Goal: Information Seeking & Learning: Learn about a topic

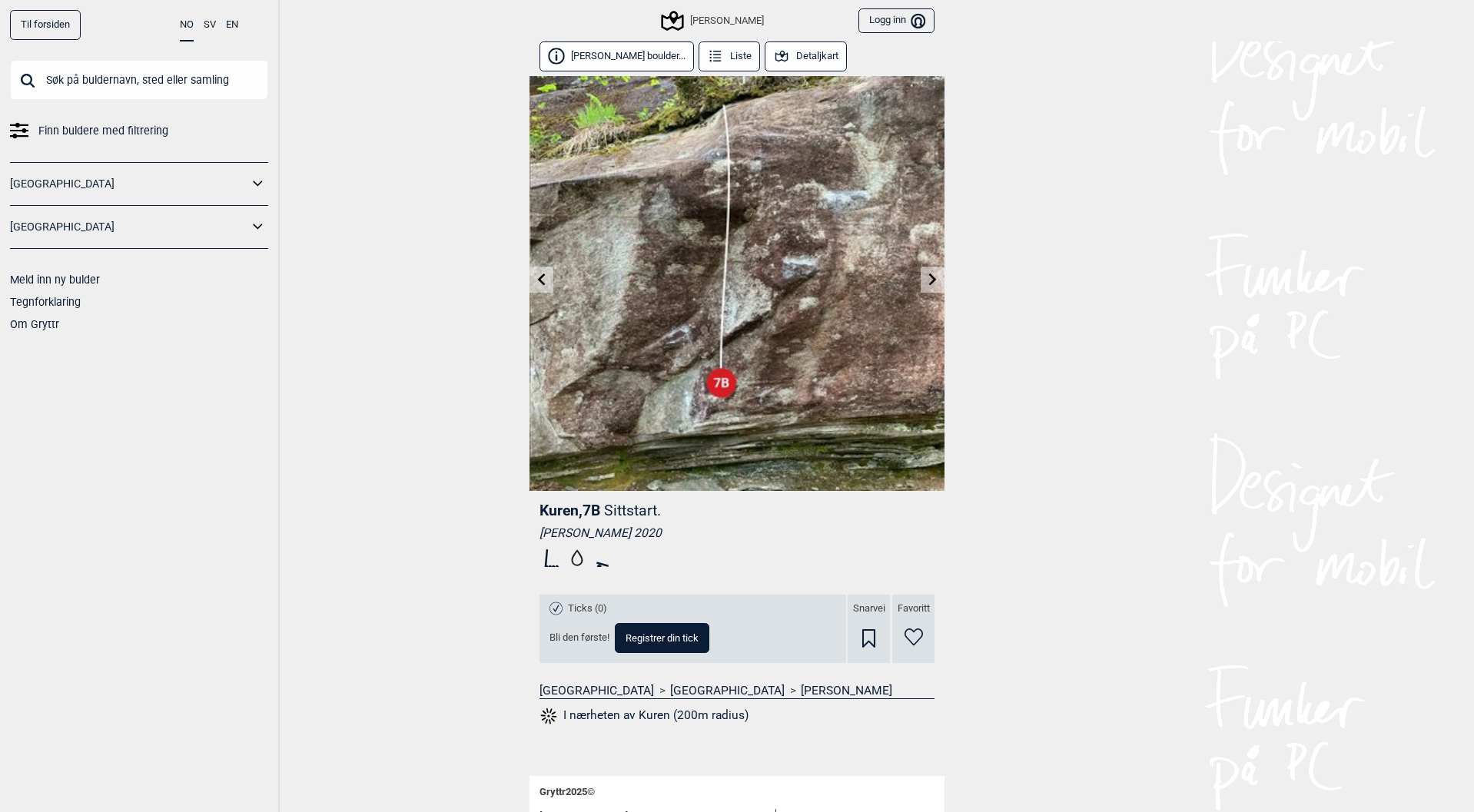
click at [105, 85] on input "text" at bounding box center [139, 80] width 258 height 40
click at [259, 195] on icon at bounding box center [258, 184] width 20 height 22
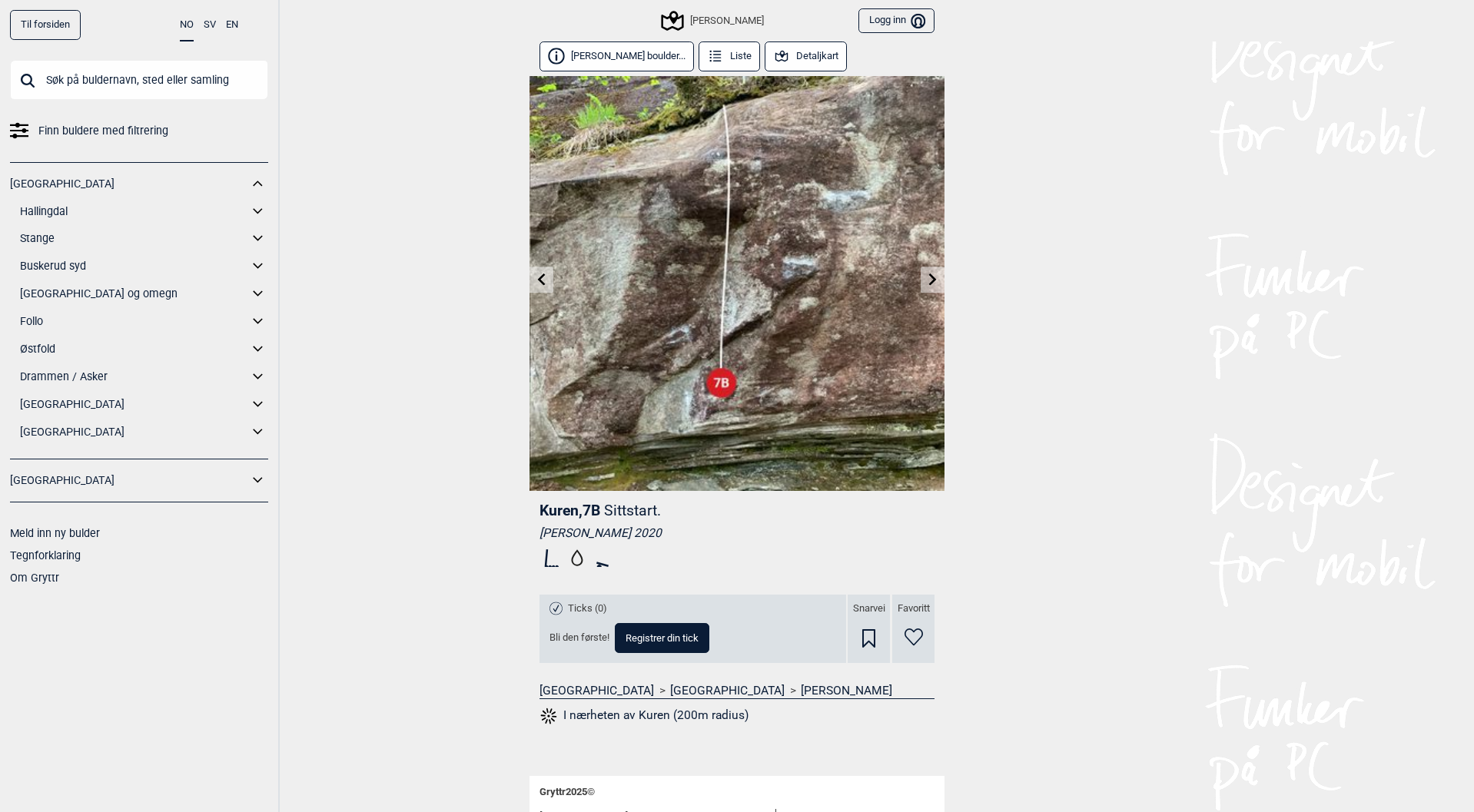
click at [254, 434] on icon at bounding box center [258, 432] width 20 height 22
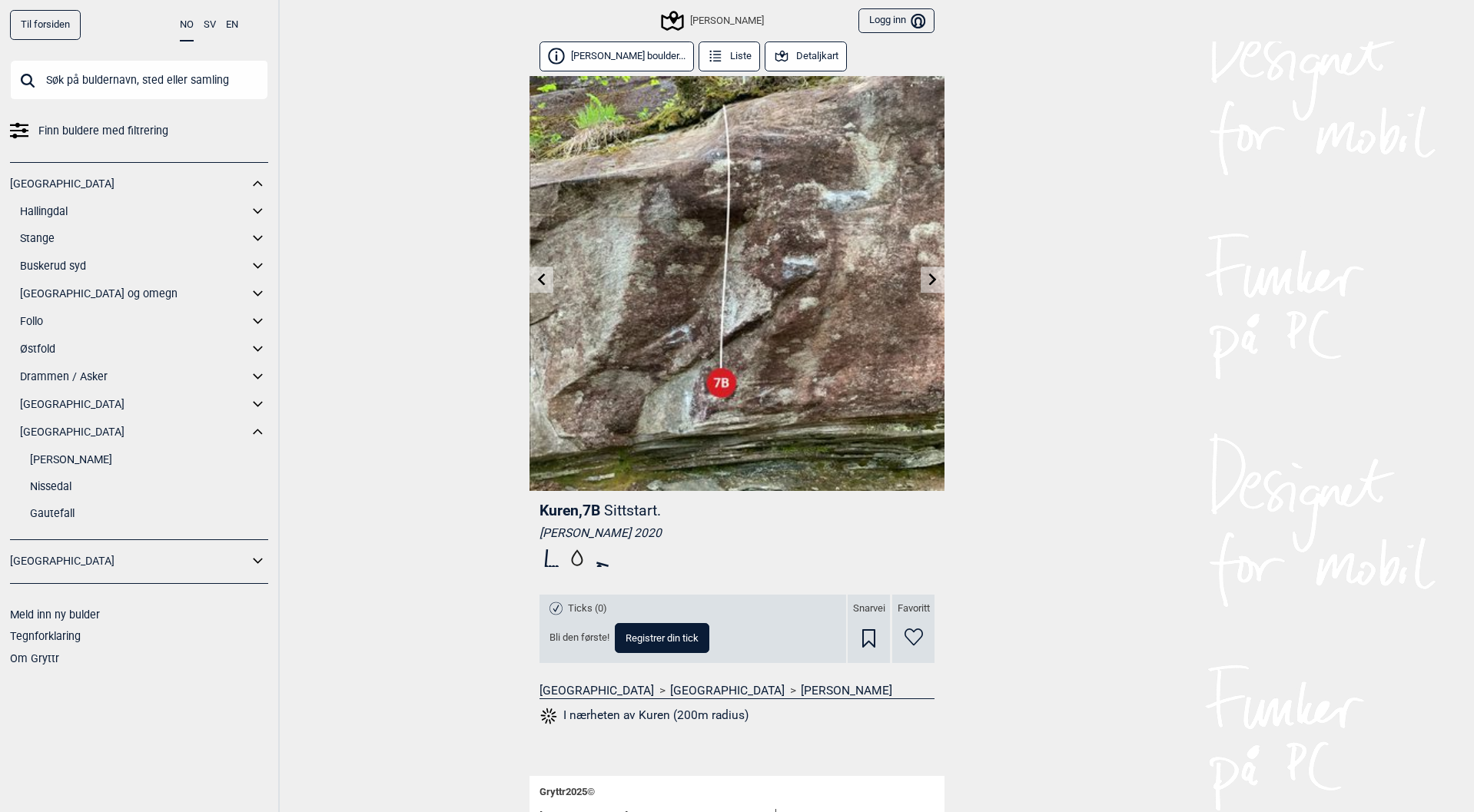
click at [54, 489] on link "Nissedal" at bounding box center [149, 486] width 238 height 22
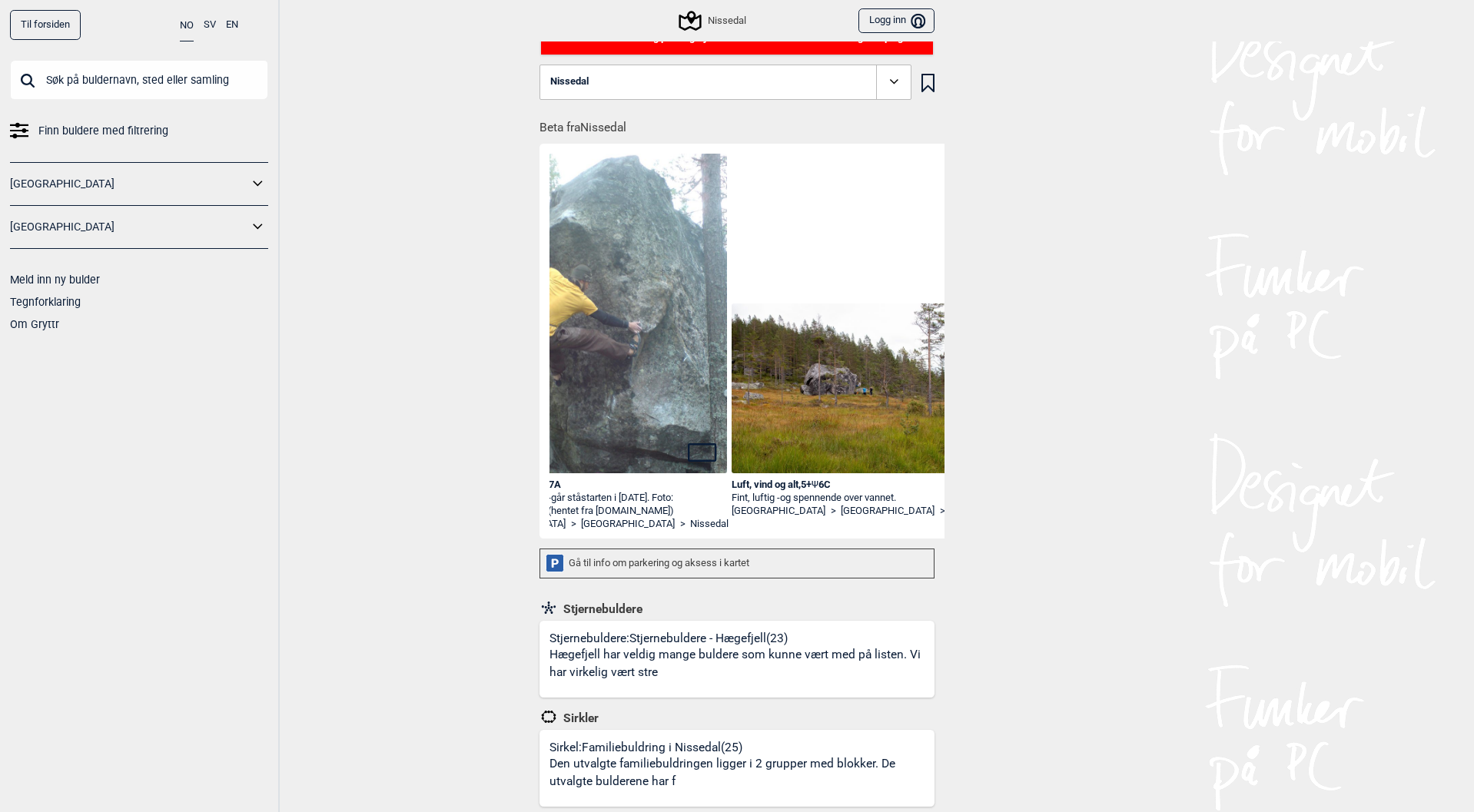
scroll to position [0, 3258]
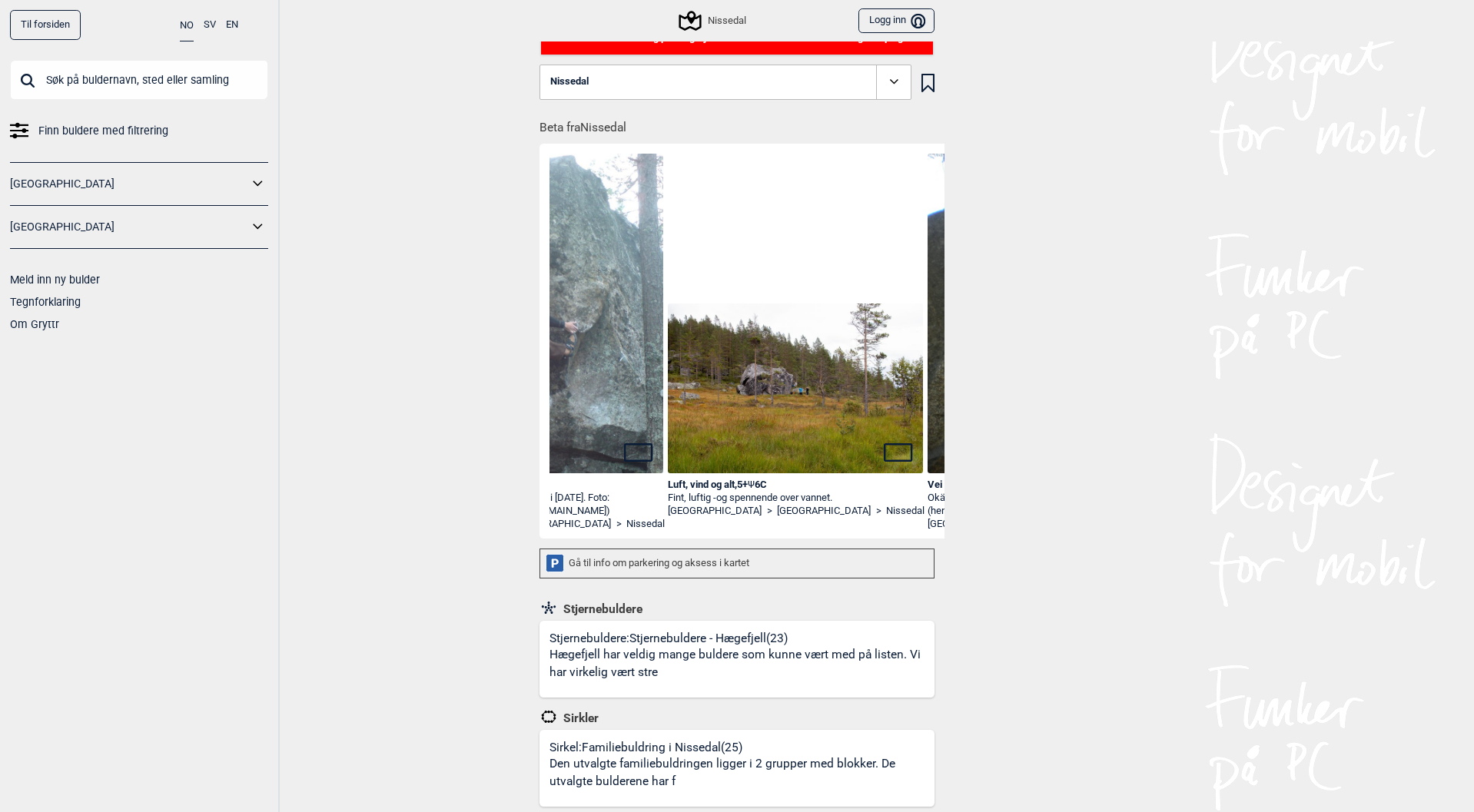
click at [805, 527] on div "Moon's arete , 6C Ψ 7A [PERSON_NAME] - går ståstarten i [DATE]. Foto: [PERSON_N…" at bounding box center [747, 341] width 414 height 394
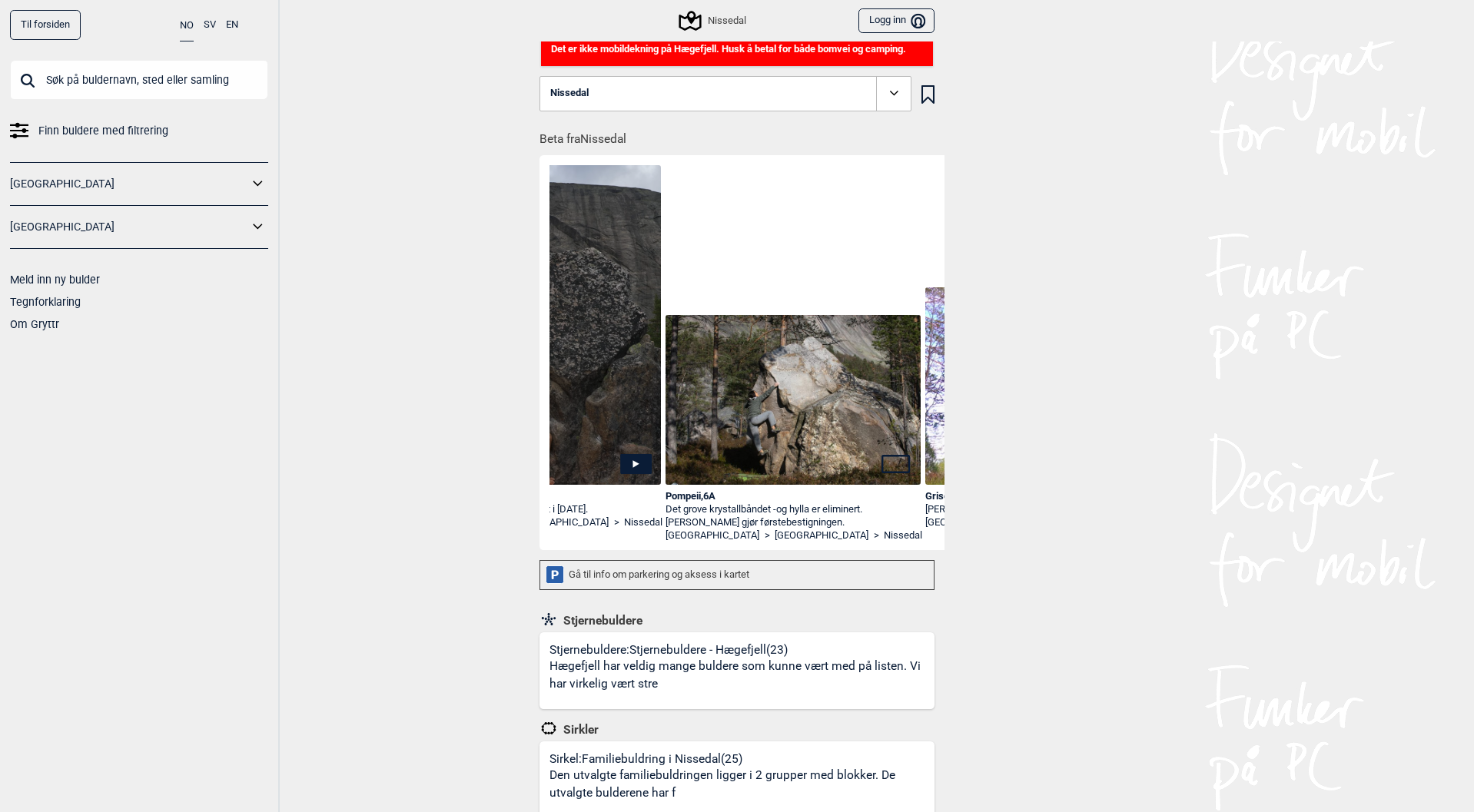
scroll to position [0, 0]
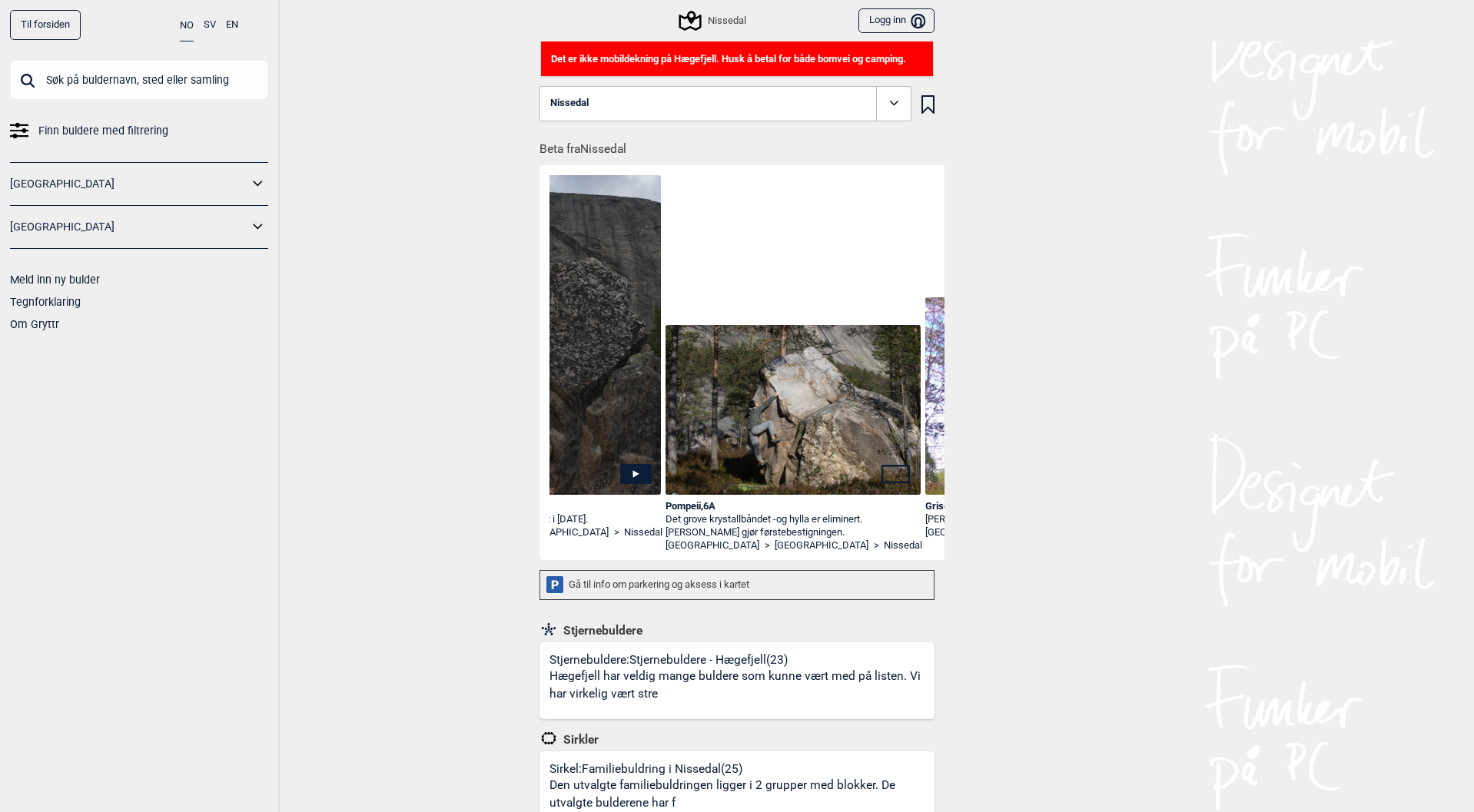
click at [891, 103] on icon at bounding box center [893, 103] width 17 height 17
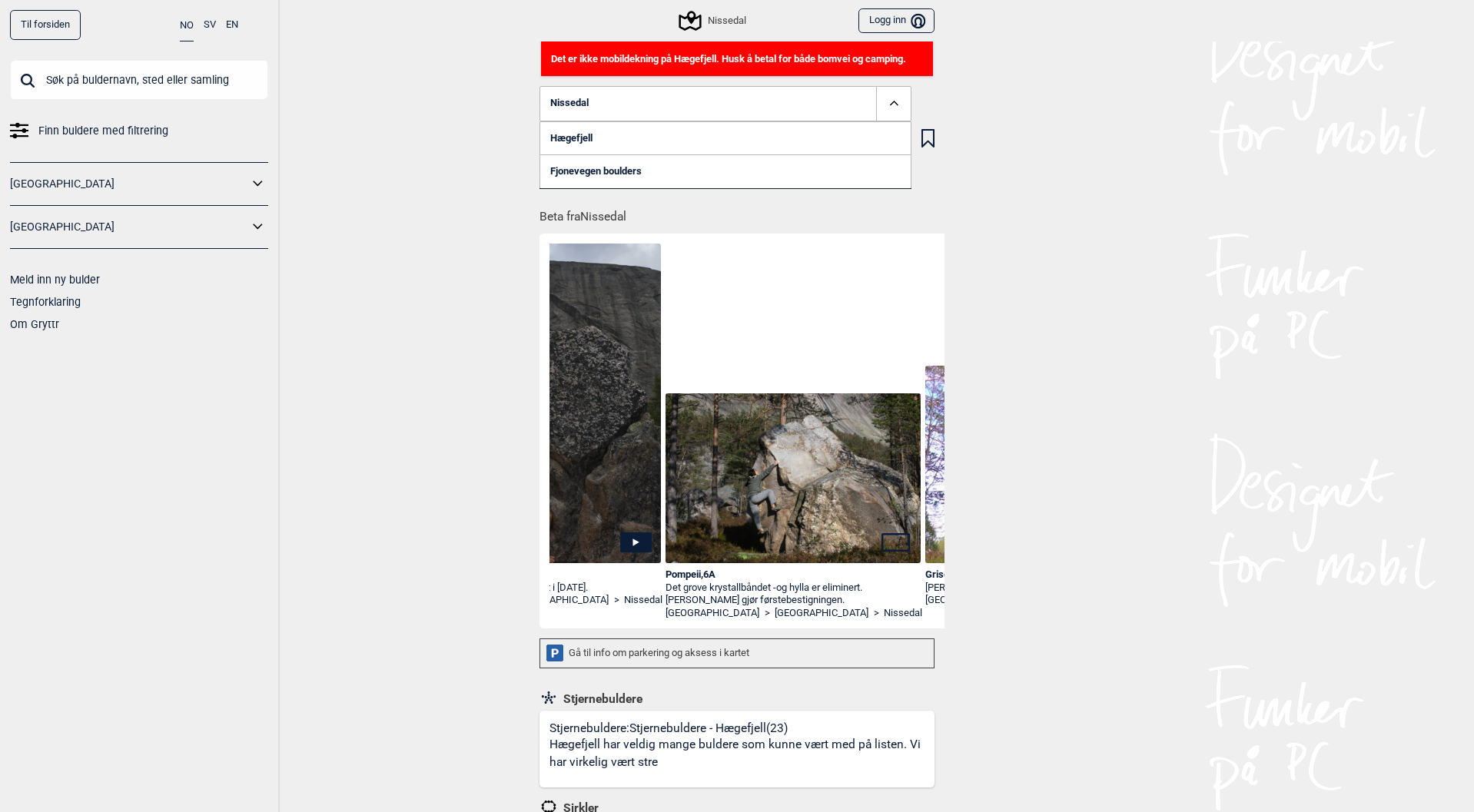
click at [614, 170] on link "Fjonevegen boulders" at bounding box center [725, 171] width 372 height 34
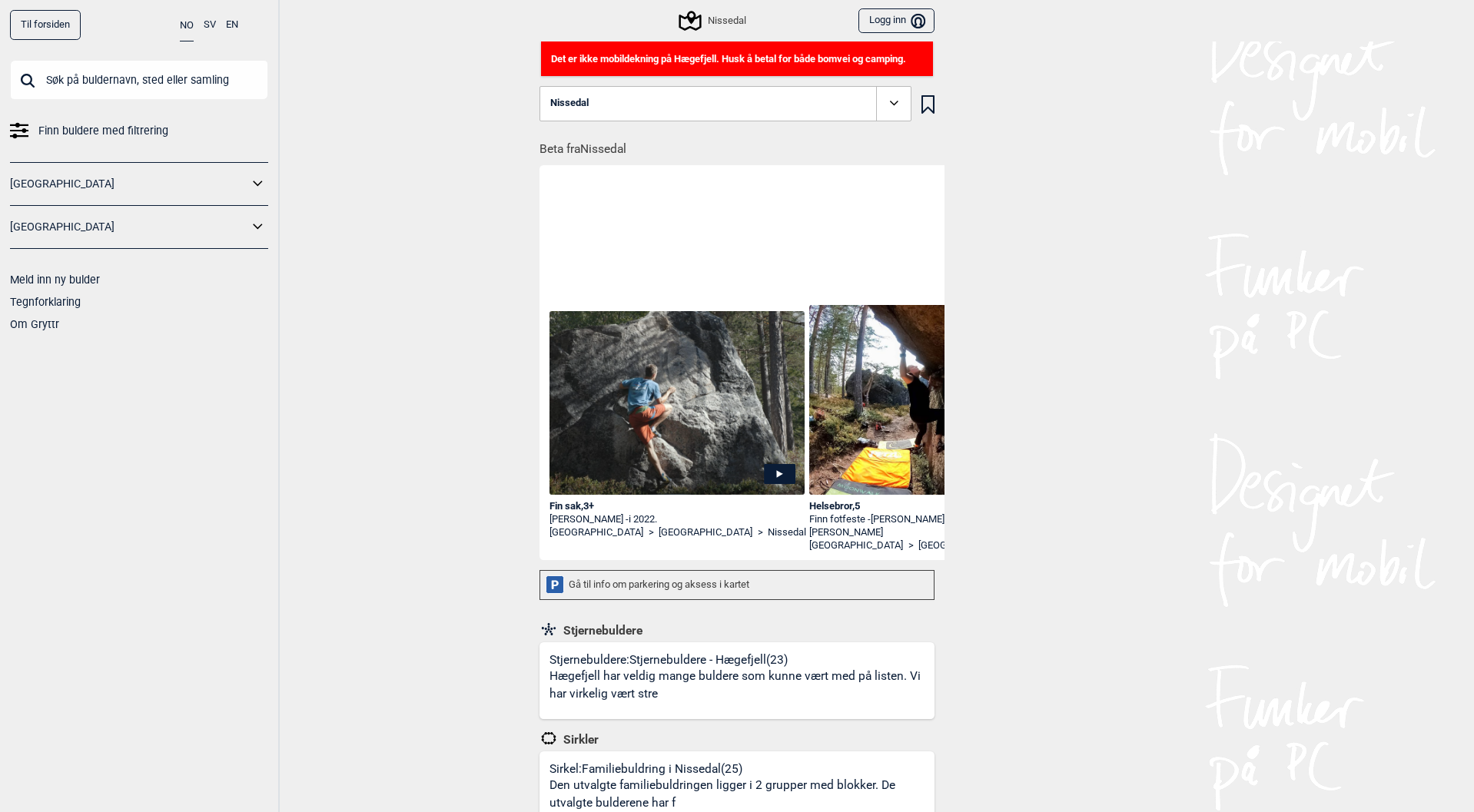
click at [702, 59] on p "Det er ikke mobildekning på Hægefjell. Husk å betal for både bomvei og camping." at bounding box center [737, 59] width 372 height 15
click at [823, 61] on p "Det er ikke mobildekning på Hægefjell. Husk å betal for både bomvei og camping." at bounding box center [737, 59] width 372 height 15
click at [844, 58] on p "Det er ikke mobildekning på Hægefjell. Husk å betal for både bomvei og camping." at bounding box center [737, 59] width 372 height 15
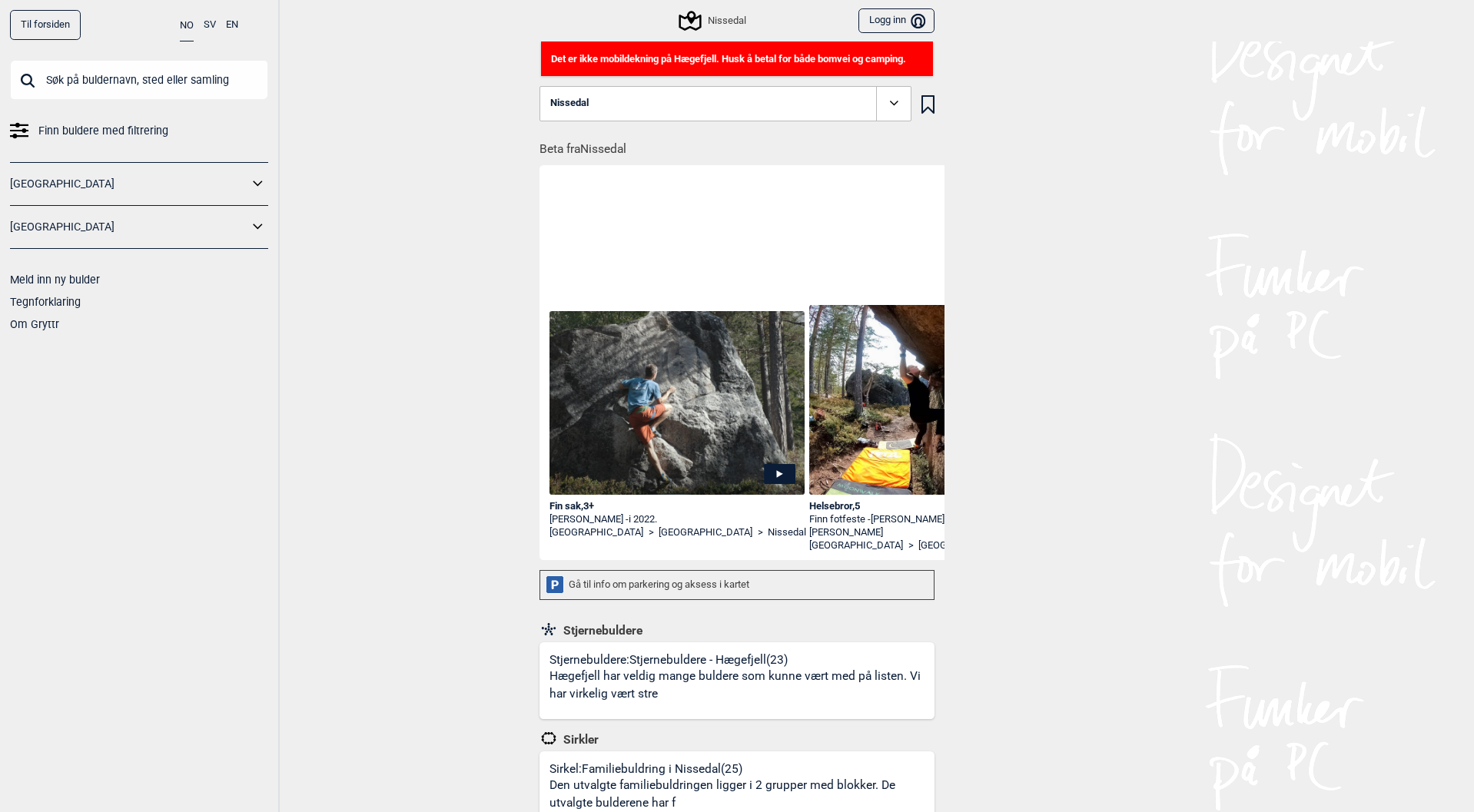
click at [628, 147] on h1 "Beta fra Nissedal" at bounding box center [742, 145] width 404 height 27
click at [700, 10] on div "Nissedal Logg inn Bruker" at bounding box center [737, 21] width 414 height 42
click at [672, 582] on div "Gå til info om parkering og aksess i kartet" at bounding box center [737, 585] width 395 height 30
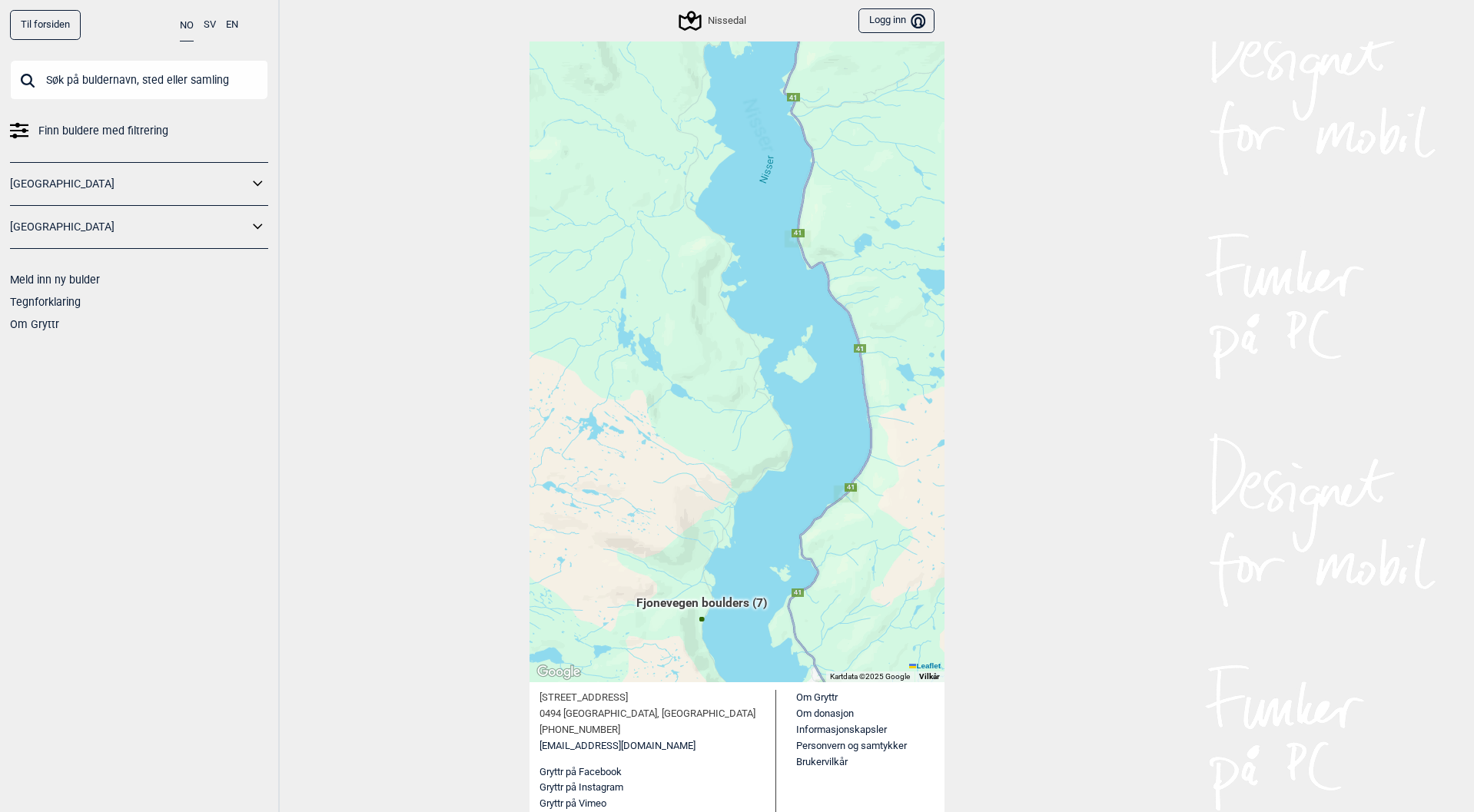
scroll to position [82, 0]
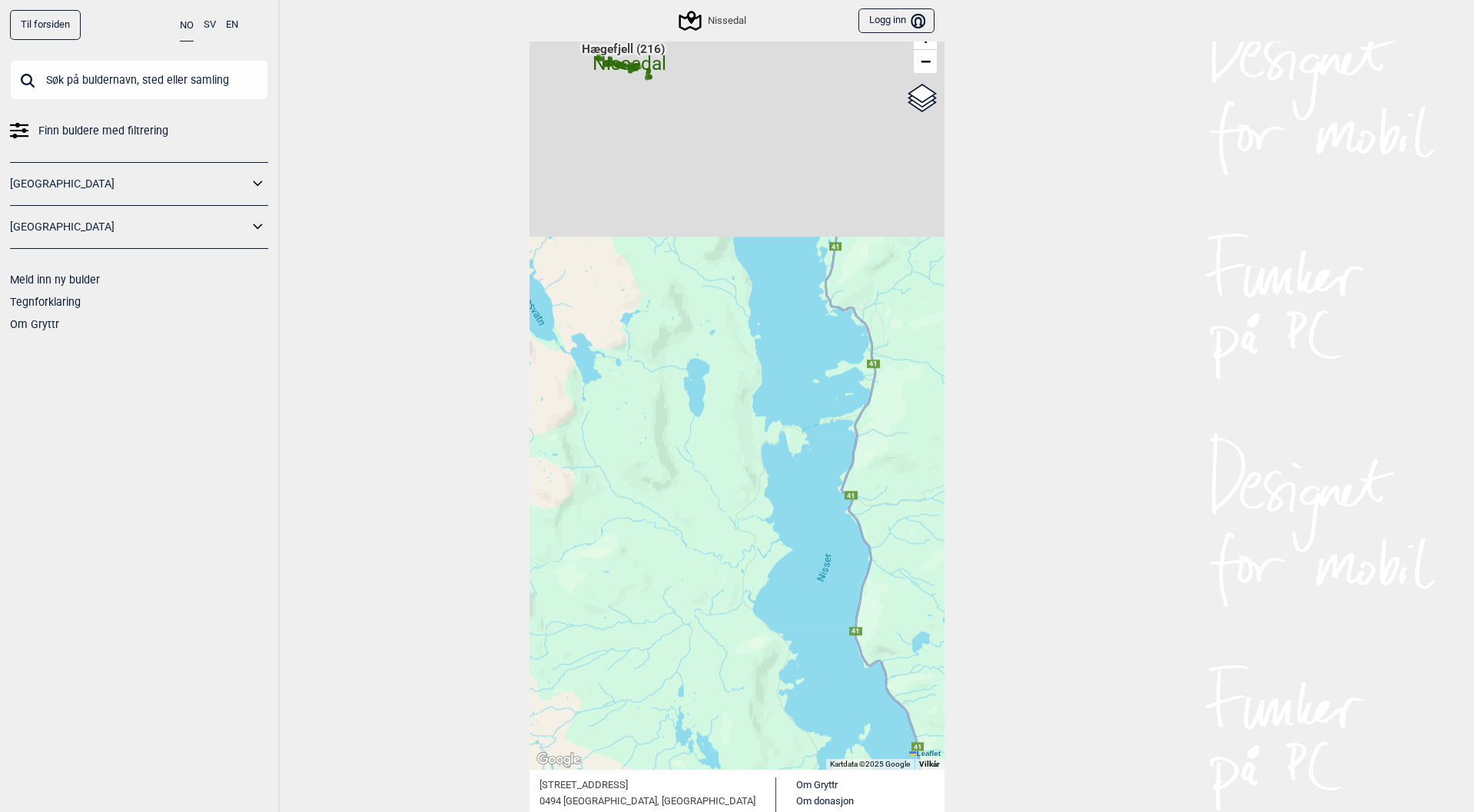
drag, startPoint x: 658, startPoint y: 278, endPoint x: 725, endPoint y: 585, distance: 314.2
click at [725, 620] on div "Hallingdal Gol Ål Stange Kolomoen [GEOGRAPHIC_DATA] [GEOGRAPHIC_DATA][PERSON_NA…" at bounding box center [737, 385] width 414 height 770
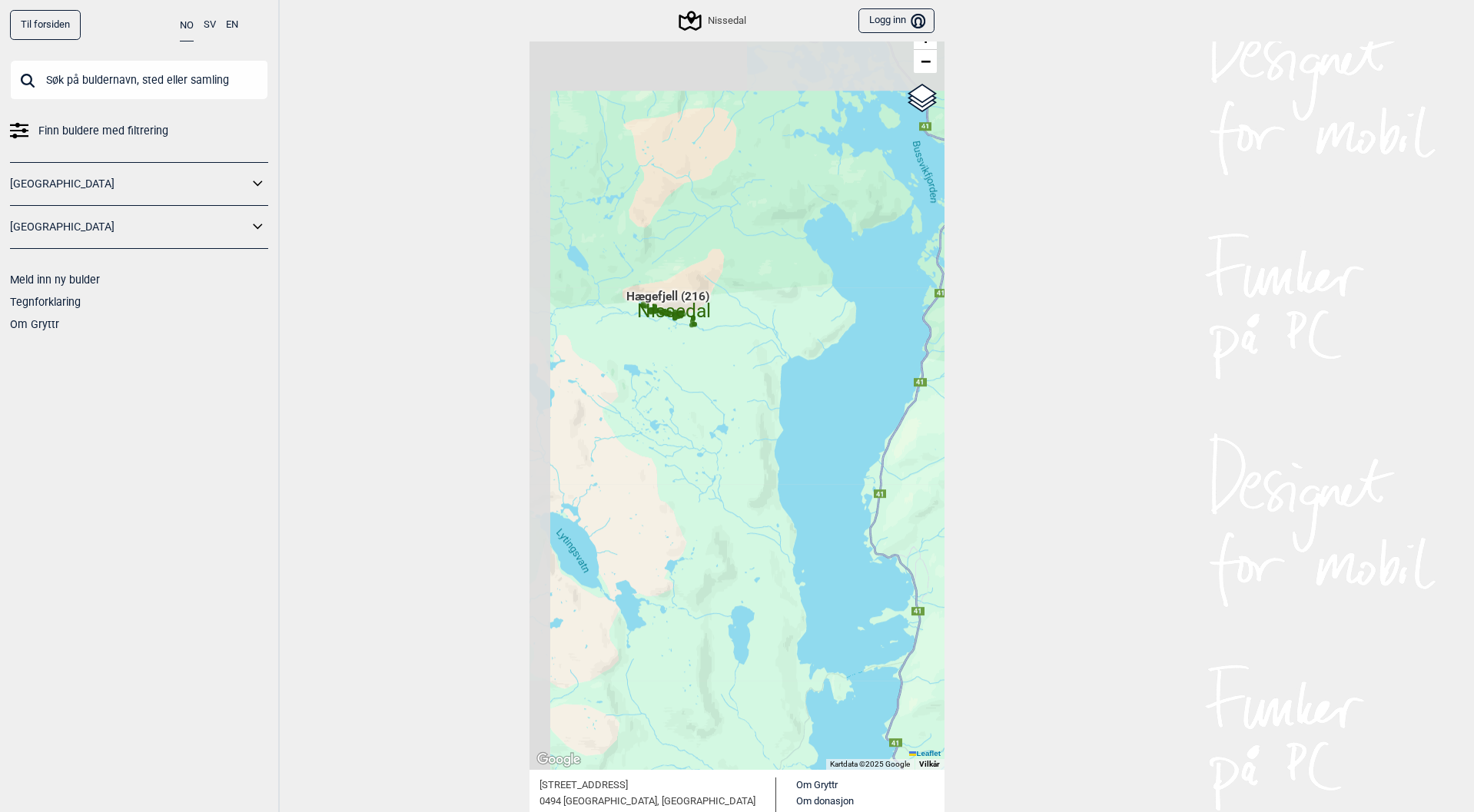
drag, startPoint x: 686, startPoint y: 354, endPoint x: 724, endPoint y: 611, distance: 259.8
click at [724, 611] on div "Hallingdal Gol Ål Stange Kolomoen [GEOGRAPHIC_DATA] [GEOGRAPHIC_DATA][PERSON_NA…" at bounding box center [737, 385] width 414 height 770
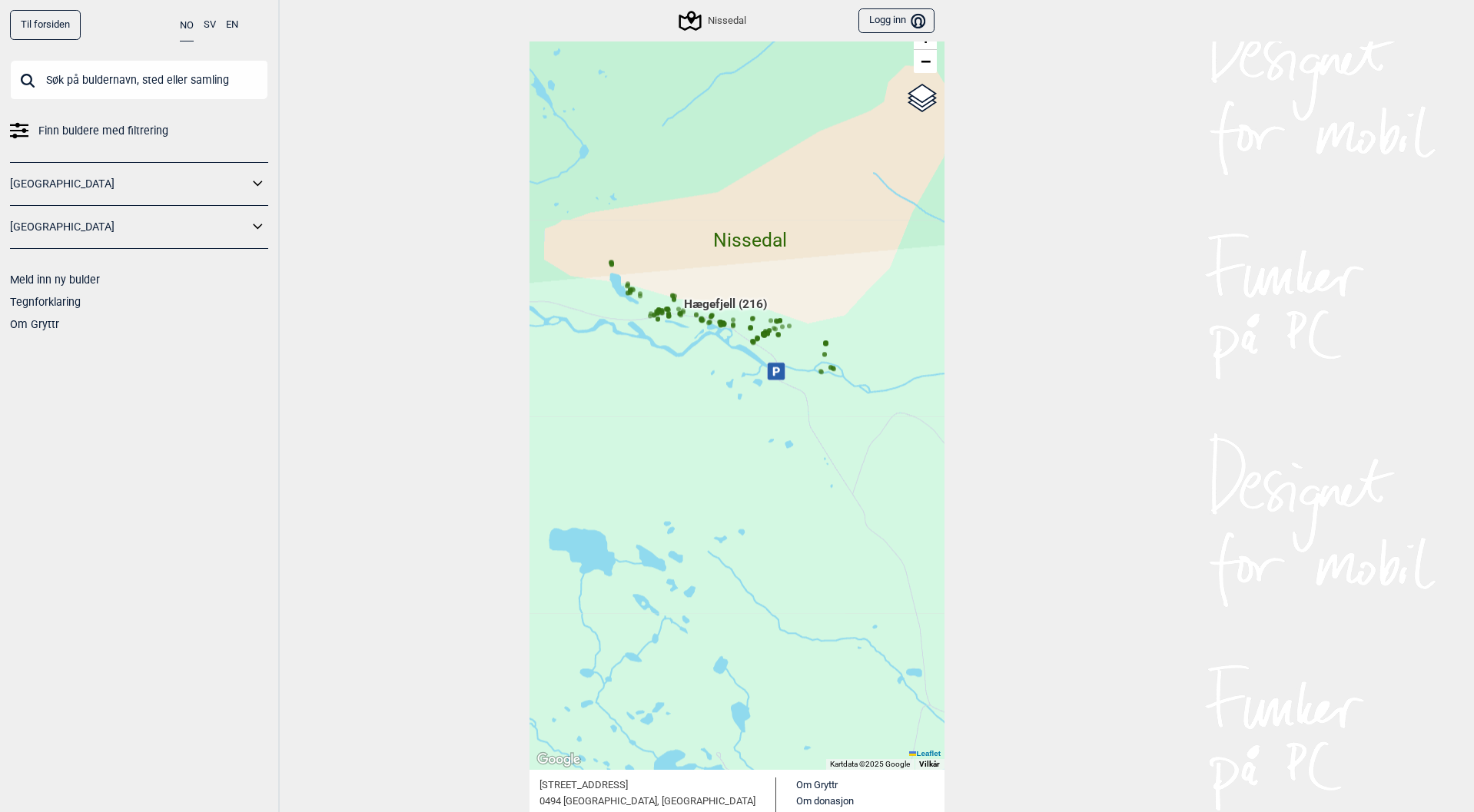
drag, startPoint x: 680, startPoint y: 384, endPoint x: 739, endPoint y: 585, distance: 209.5
click at [739, 585] on div "Hallingdal Gol Ål Stange Kolomoen [GEOGRAPHIC_DATA] [GEOGRAPHIC_DATA][PERSON_NA…" at bounding box center [737, 385] width 414 height 770
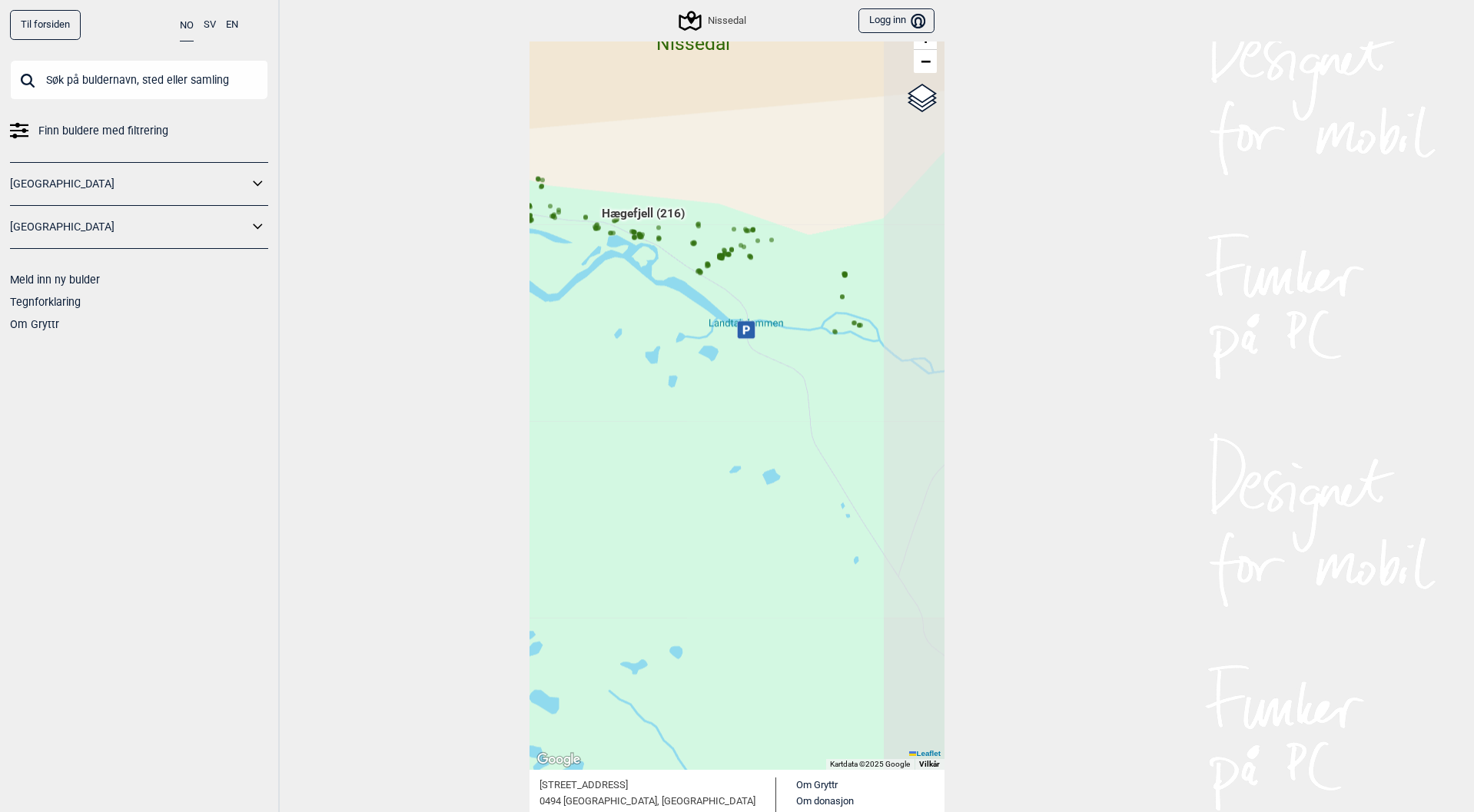
drag, startPoint x: 698, startPoint y: 365, endPoint x: 587, endPoint y: 367, distance: 111.0
click at [587, 367] on div "Hallingdal Gol Ål Stange Kolomoen [GEOGRAPHIC_DATA] [GEOGRAPHIC_DATA][PERSON_NA…" at bounding box center [737, 385] width 414 height 770
